Goal: Transaction & Acquisition: Purchase product/service

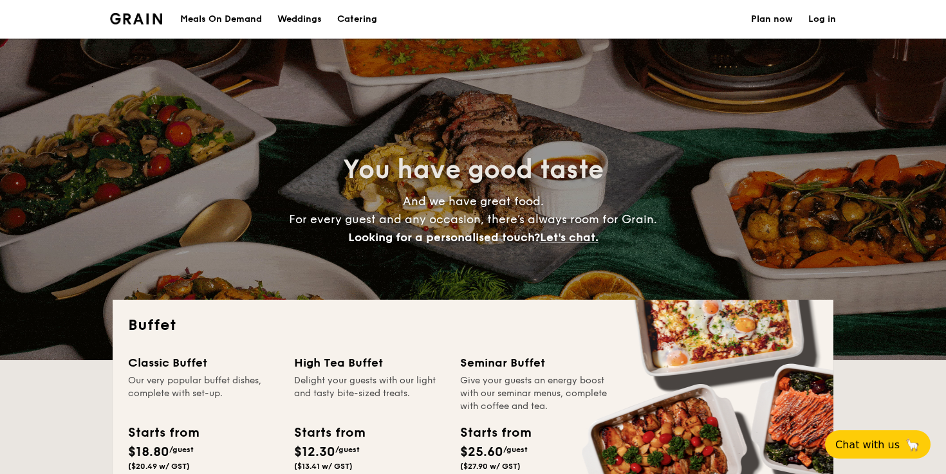
select select
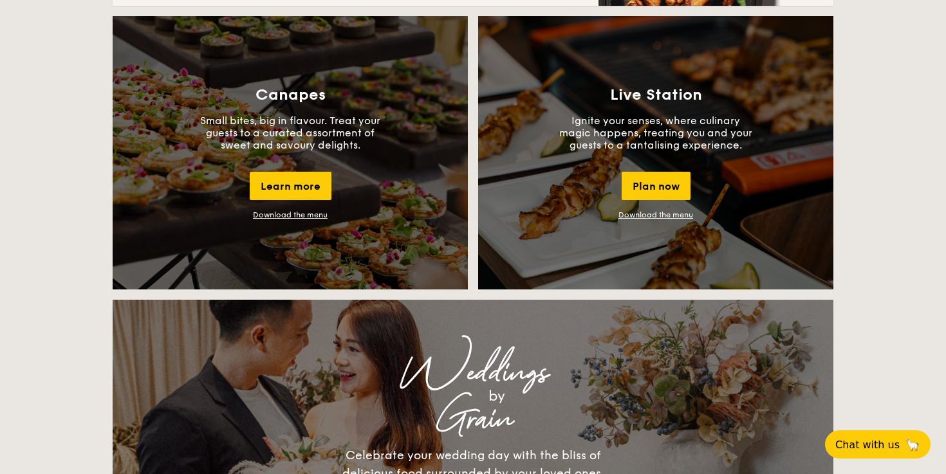
scroll to position [1137, 0]
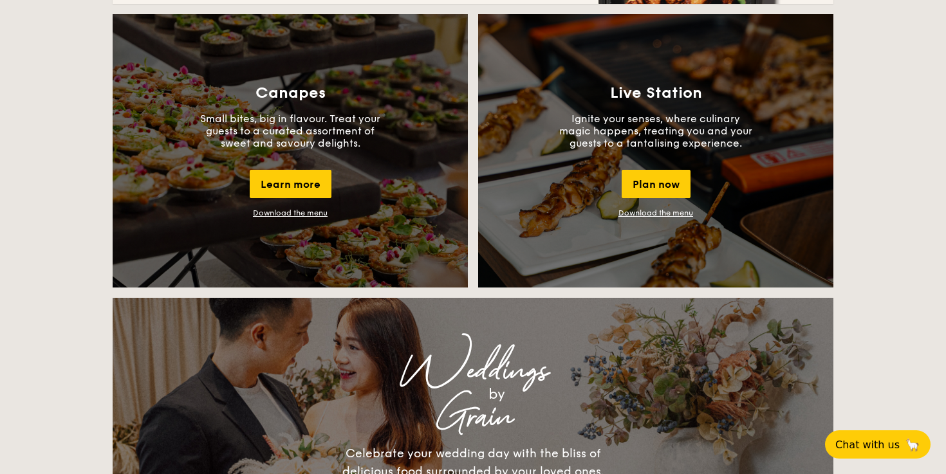
click at [620, 106] on div "Live Station Ignite your senses, where culinary magic happens, treating you and…" at bounding box center [655, 150] width 355 height 273
click at [639, 211] on link "Download the menu" at bounding box center [655, 212] width 75 height 9
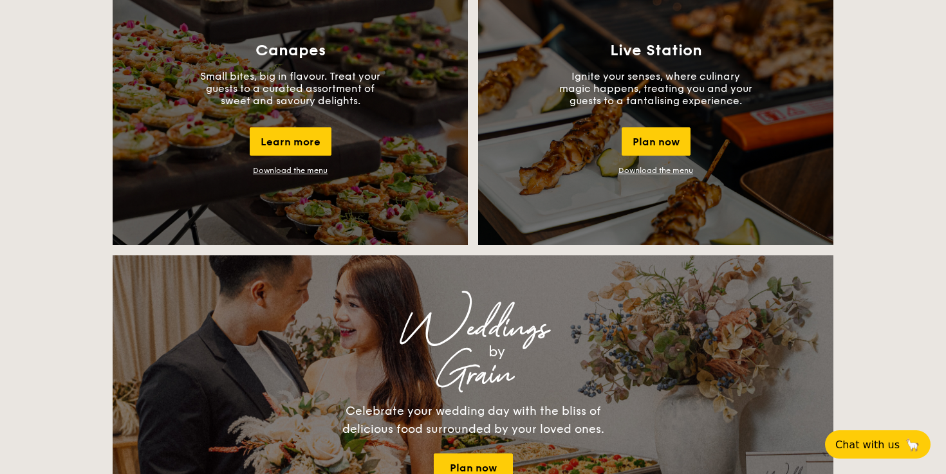
scroll to position [1344, 0]
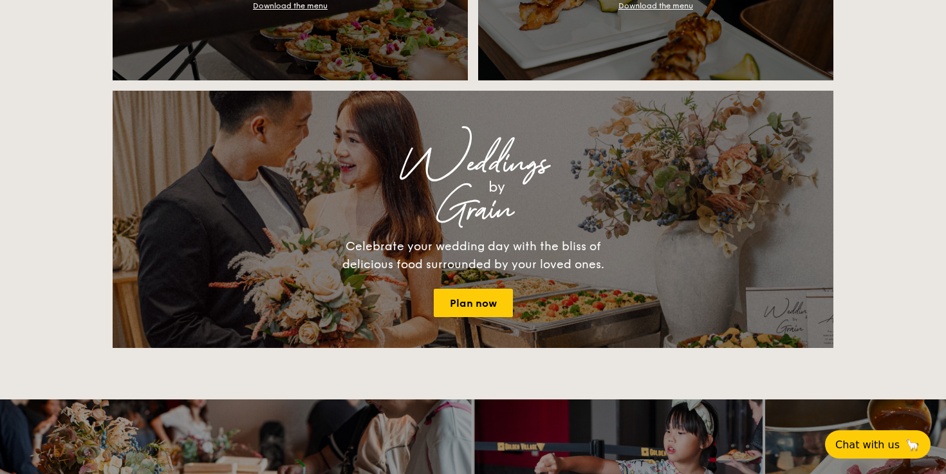
click at [437, 260] on div "Celebrate your wedding day with the bliss of delicious food surrounded by your …" at bounding box center [472, 255] width 289 height 36
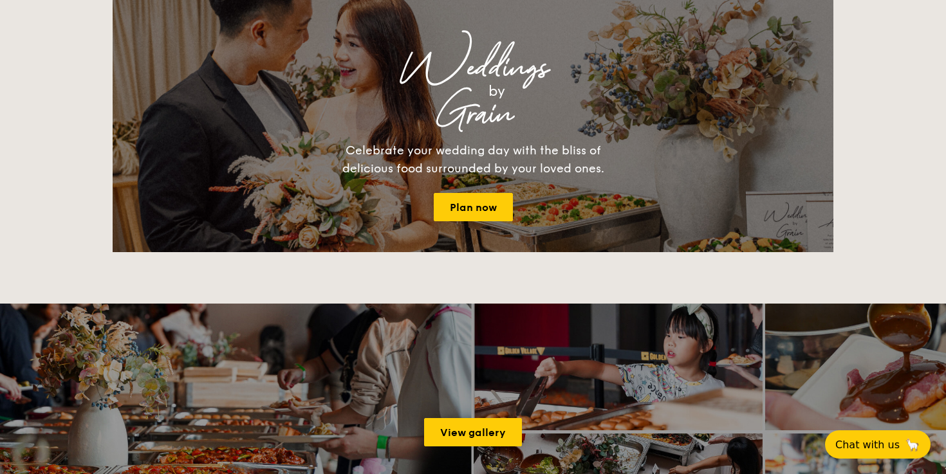
scroll to position [1404, 0]
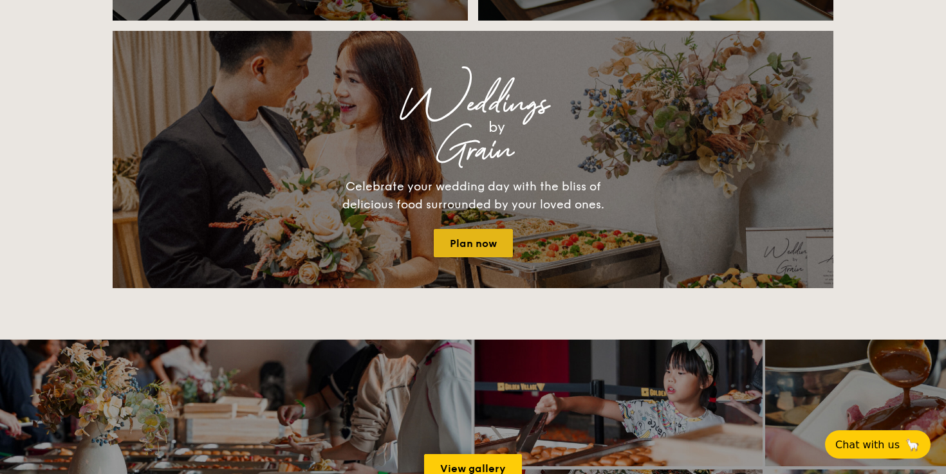
click at [471, 246] on link "Plan now" at bounding box center [473, 243] width 79 height 28
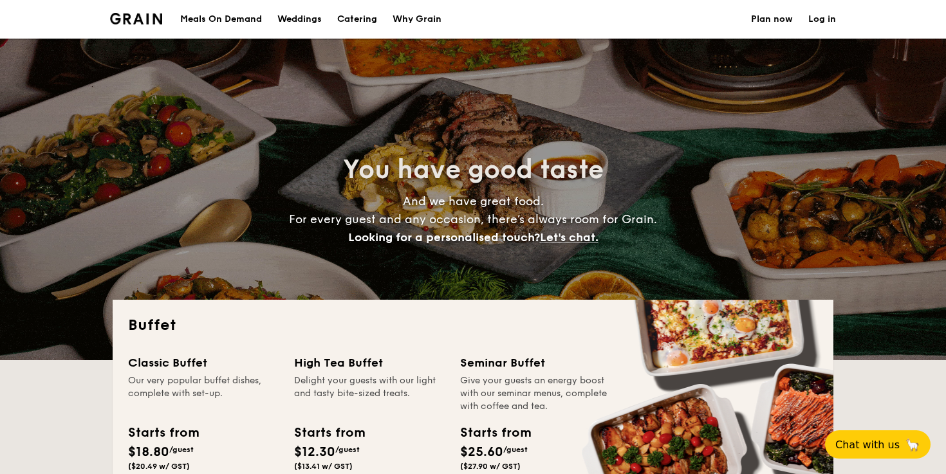
select select
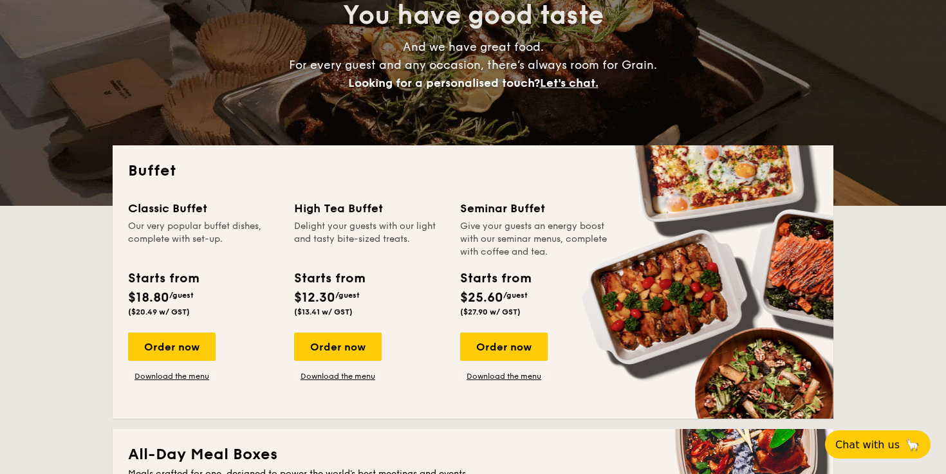
scroll to position [197, 0]
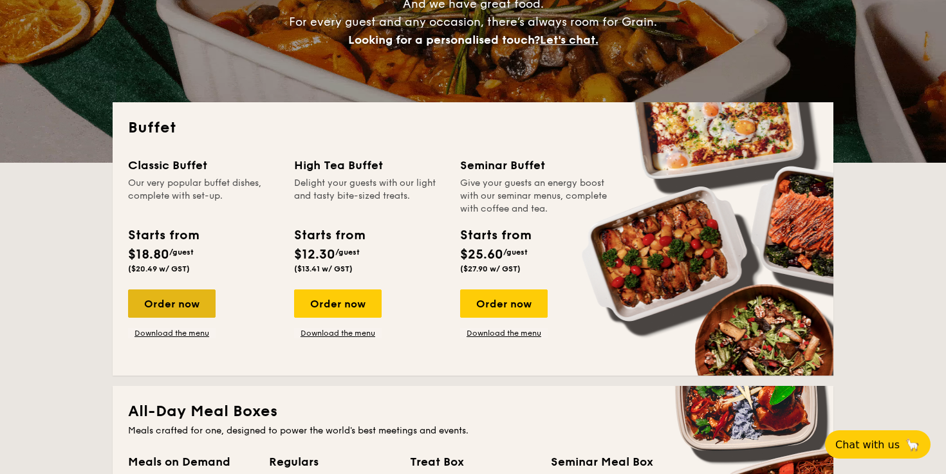
click at [178, 311] on div "Order now" at bounding box center [171, 303] width 87 height 28
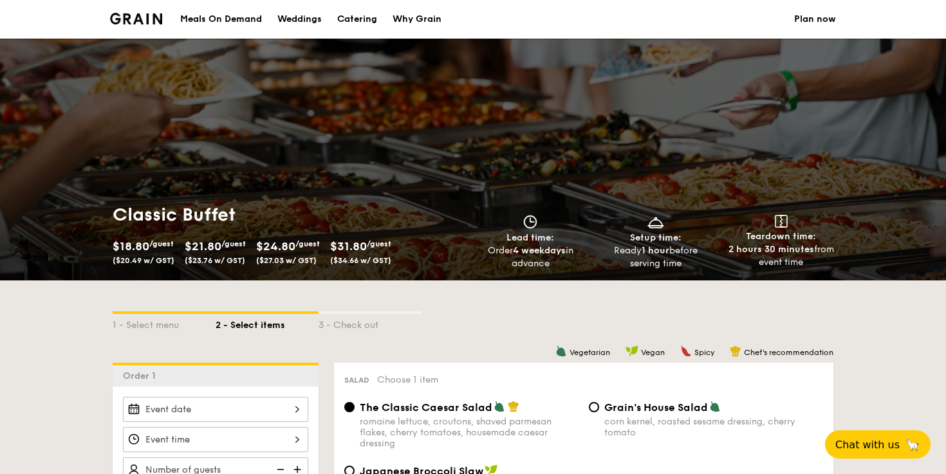
select select
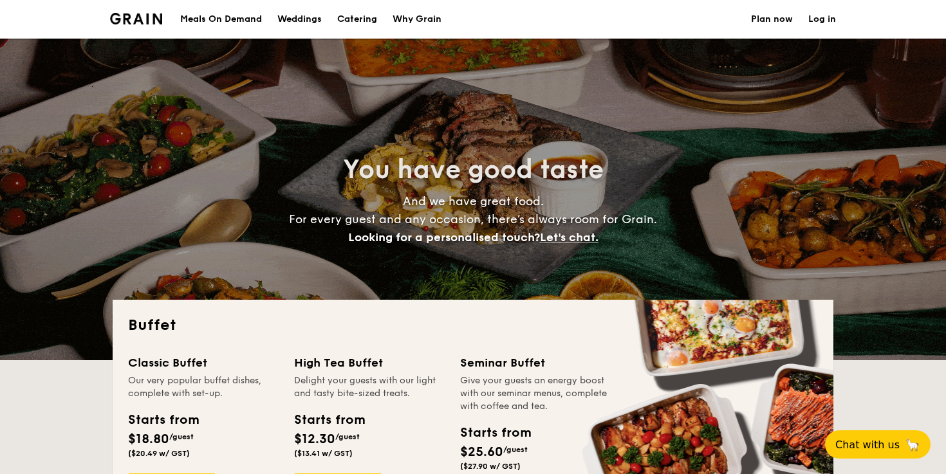
scroll to position [197, 0]
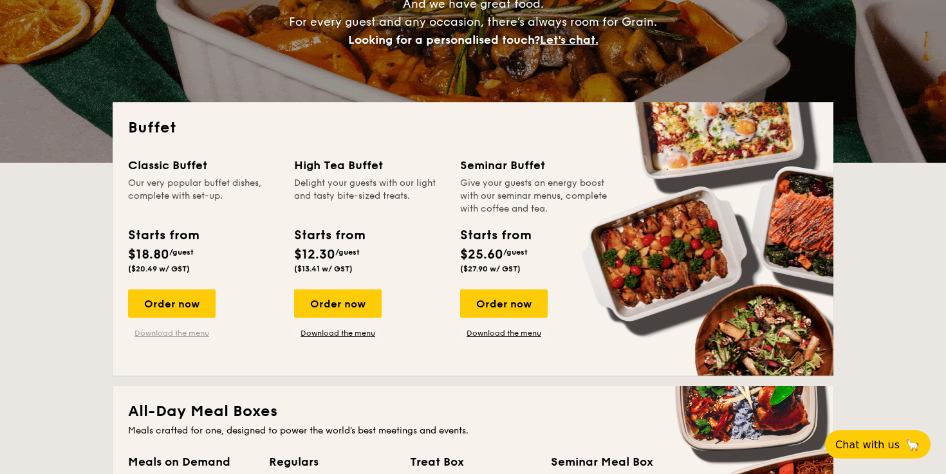
click at [187, 331] on link "Download the menu" at bounding box center [171, 333] width 87 height 10
